Goal: Communication & Community: Ask a question

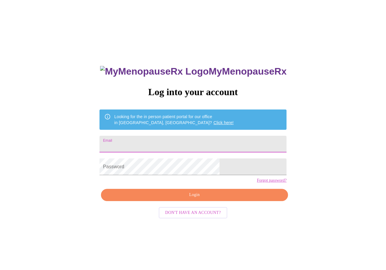
click at [150, 141] on input "Email" at bounding box center [193, 144] width 187 height 17
type input "[EMAIL_ADDRESS][DOMAIN_NAME]"
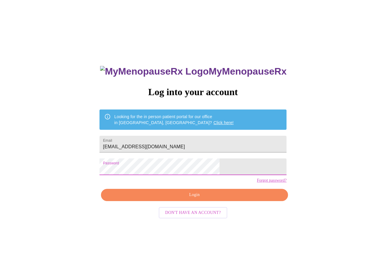
click at [181, 199] on span "Login" at bounding box center [195, 194] width 174 height 7
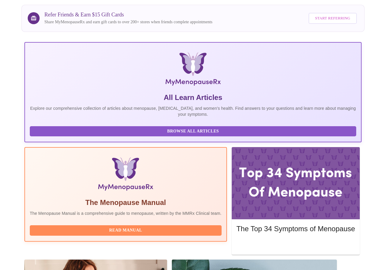
scroll to position [57, 0]
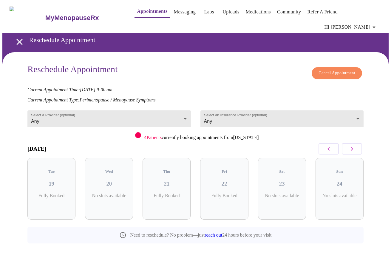
click at [216, 232] on link "reach out" at bounding box center [214, 234] width 18 height 5
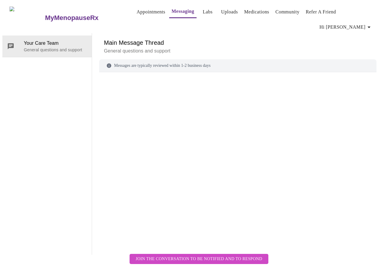
scroll to position [22, 0]
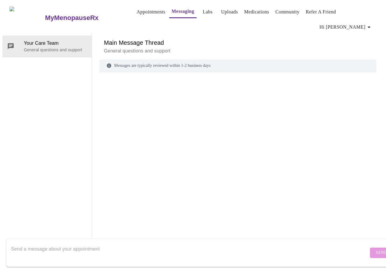
click at [90, 244] on textarea "Send a message about your appointment" at bounding box center [190, 252] width 358 height 19
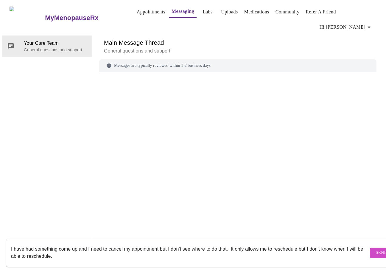
type textarea "I have had something come up and I need to cancel my appointment but I don't se…"
click at [376, 249] on span "Send" at bounding box center [381, 252] width 11 height 7
